Goal: Task Accomplishment & Management: Manage account settings

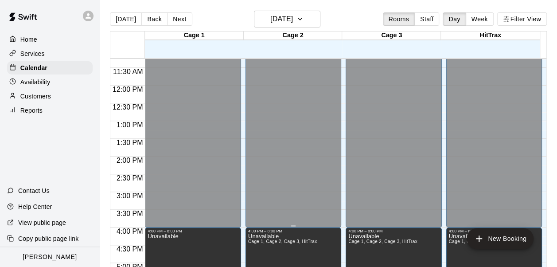
scroll to position [532, 0]
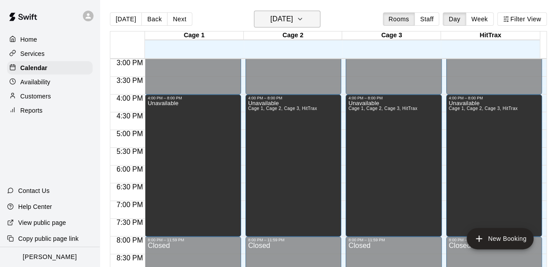
click at [289, 20] on h6 "[DATE]" at bounding box center [281, 19] width 23 height 12
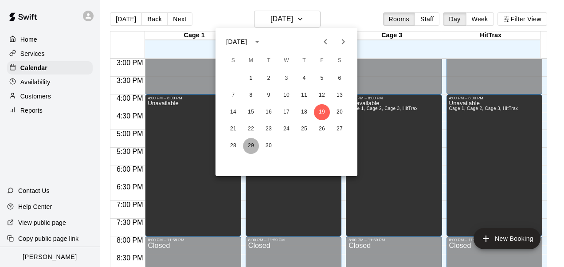
click at [255, 143] on button "29" at bounding box center [251, 146] width 16 height 16
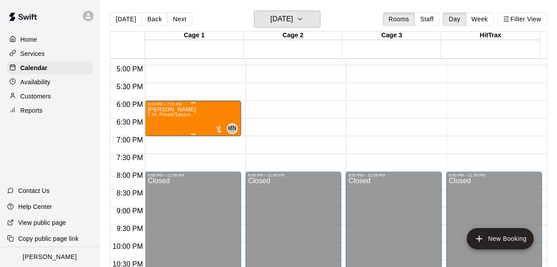
scroll to position [589, 0]
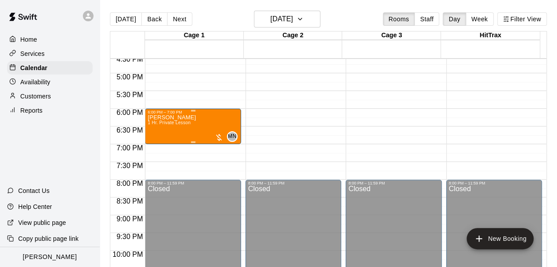
click at [176, 127] on div "[PERSON_NAME] 1 Hr. Private Lesson" at bounding box center [172, 247] width 48 height 267
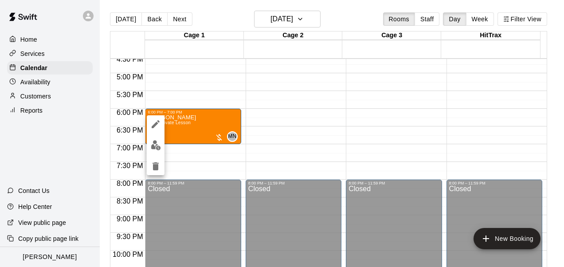
click at [155, 167] on icon "delete" at bounding box center [156, 166] width 6 height 8
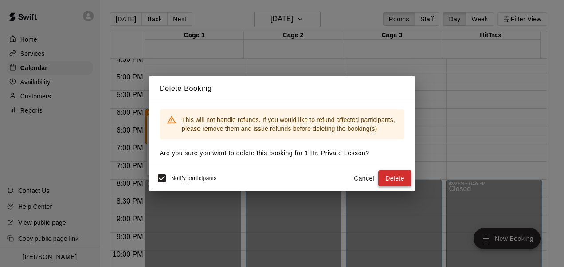
click at [395, 180] on button "Delete" at bounding box center [394, 178] width 33 height 16
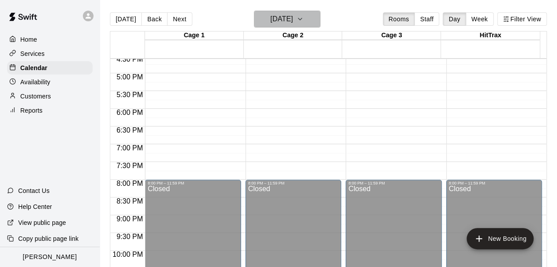
click at [293, 18] on h6 "[DATE]" at bounding box center [281, 19] width 23 height 12
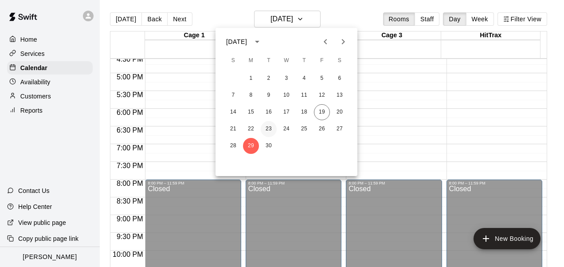
click at [271, 126] on button "23" at bounding box center [269, 129] width 16 height 16
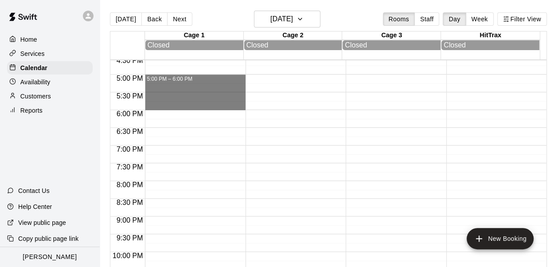
drag, startPoint x: 157, startPoint y: 76, endPoint x: 161, endPoint y: 108, distance: 32.2
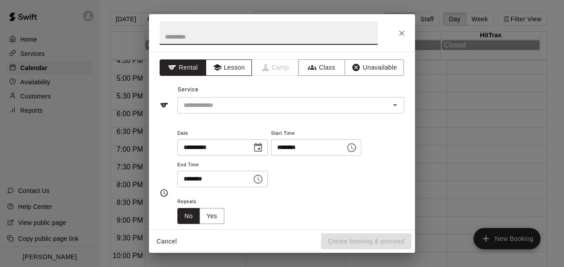
click at [236, 70] on button "Lesson" at bounding box center [229, 67] width 47 height 16
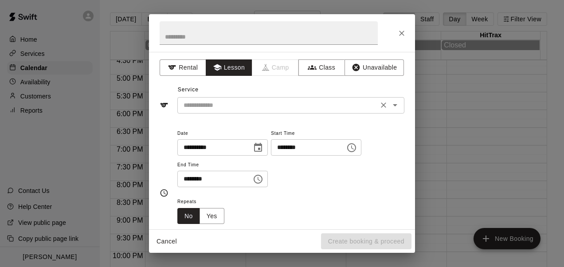
click at [271, 100] on input "text" at bounding box center [278, 105] width 196 height 11
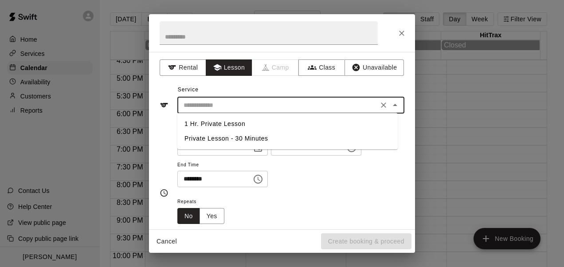
click at [222, 124] on li "1 Hr. Private Lesson" at bounding box center [287, 124] width 220 height 15
type input "**********"
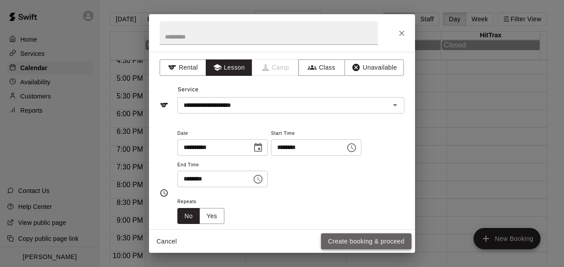
click at [352, 239] on button "Create booking & proceed" at bounding box center [366, 241] width 90 height 16
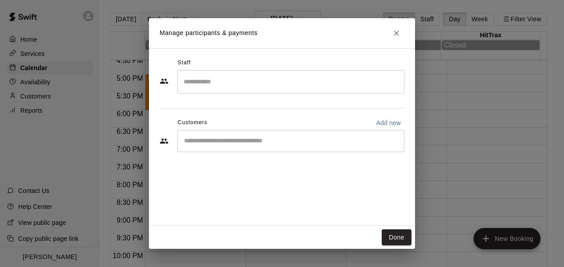
click at [225, 86] on input "Search staff" at bounding box center [290, 82] width 219 height 16
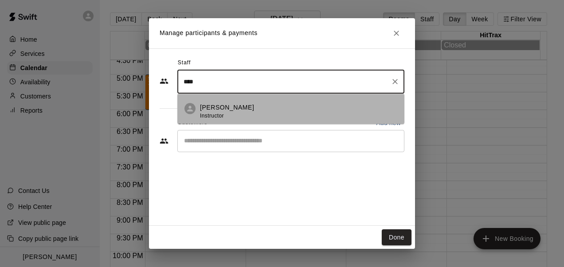
click at [222, 110] on p "[PERSON_NAME]" at bounding box center [227, 107] width 54 height 9
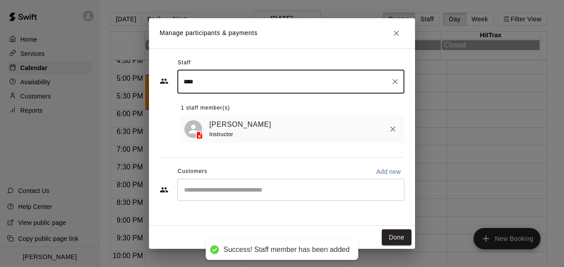
click at [199, 186] on div "​" at bounding box center [290, 190] width 227 height 22
type input "****"
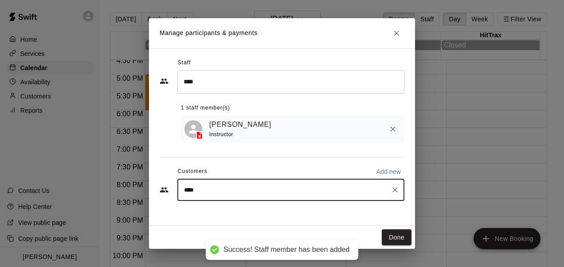
type input "*****"
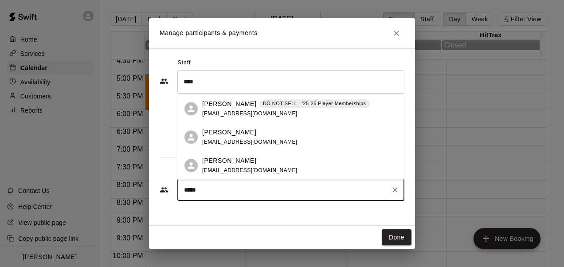
click at [239, 139] on span "[EMAIL_ADDRESS][DOMAIN_NAME]" at bounding box center [249, 142] width 95 height 6
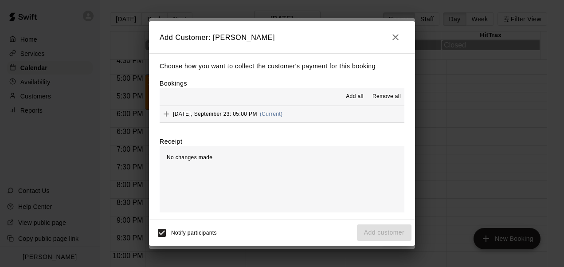
click at [348, 93] on span "Add all" at bounding box center [355, 96] width 18 height 9
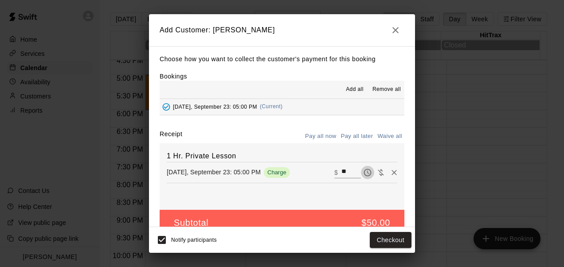
click at [363, 176] on icon "Pay later" at bounding box center [367, 172] width 9 height 9
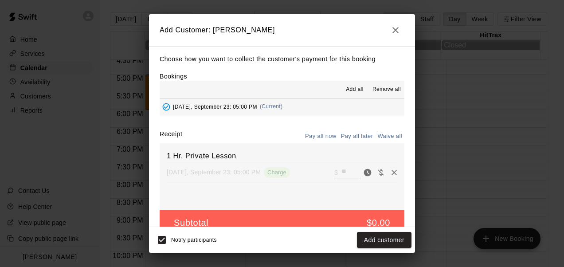
click at [368, 231] on div "Notify participants Add customer" at bounding box center [282, 240] width 259 height 19
click at [368, 233] on button "Add customer" at bounding box center [384, 240] width 55 height 16
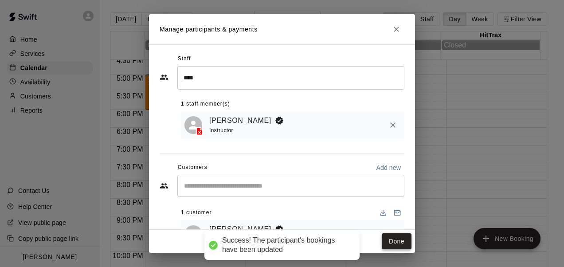
click at [403, 245] on button "Done" at bounding box center [397, 241] width 30 height 16
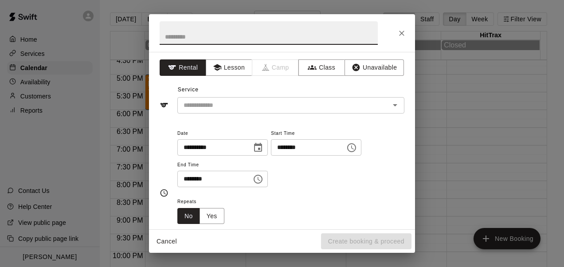
click at [399, 33] on icon "Close" at bounding box center [401, 33] width 9 height 9
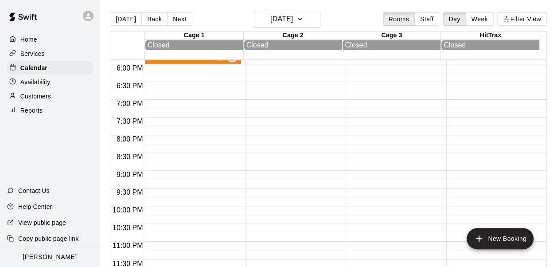
scroll to position [325, 0]
